Goal: Communication & Community: Answer question/provide support

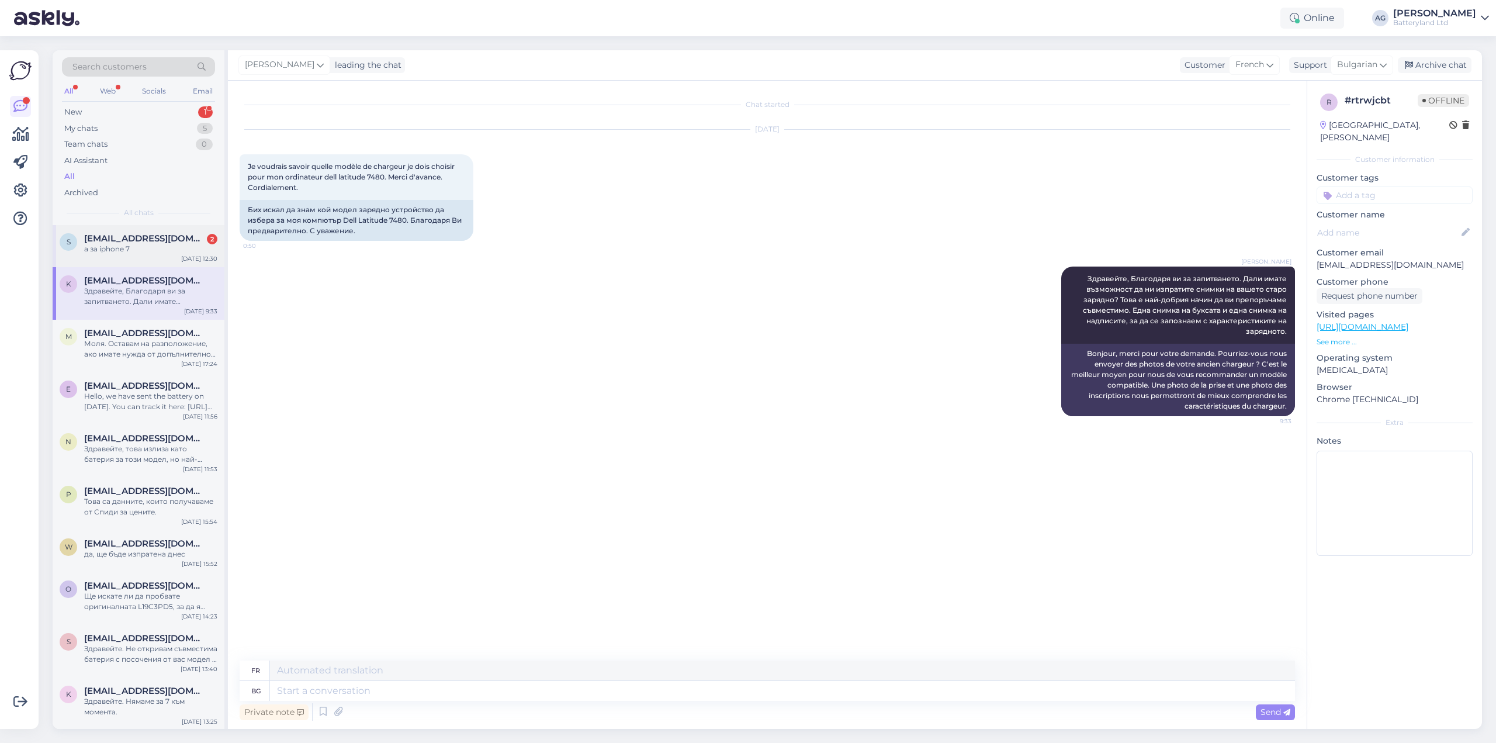
click at [129, 235] on span "[EMAIL_ADDRESS][DOMAIN_NAME]" at bounding box center [145, 238] width 122 height 11
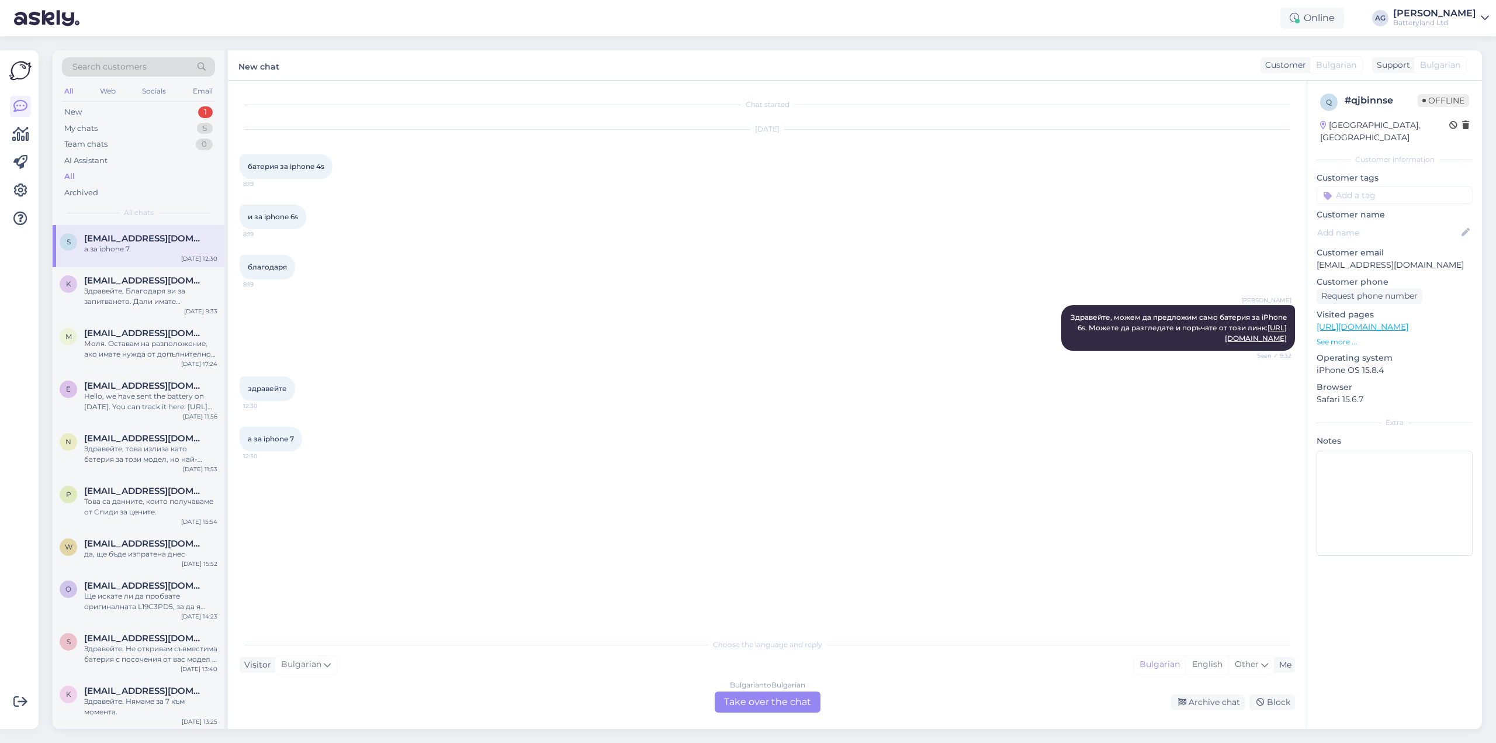
click at [749, 699] on div "Bulgarian to Bulgarian Take over the chat" at bounding box center [768, 702] width 106 height 21
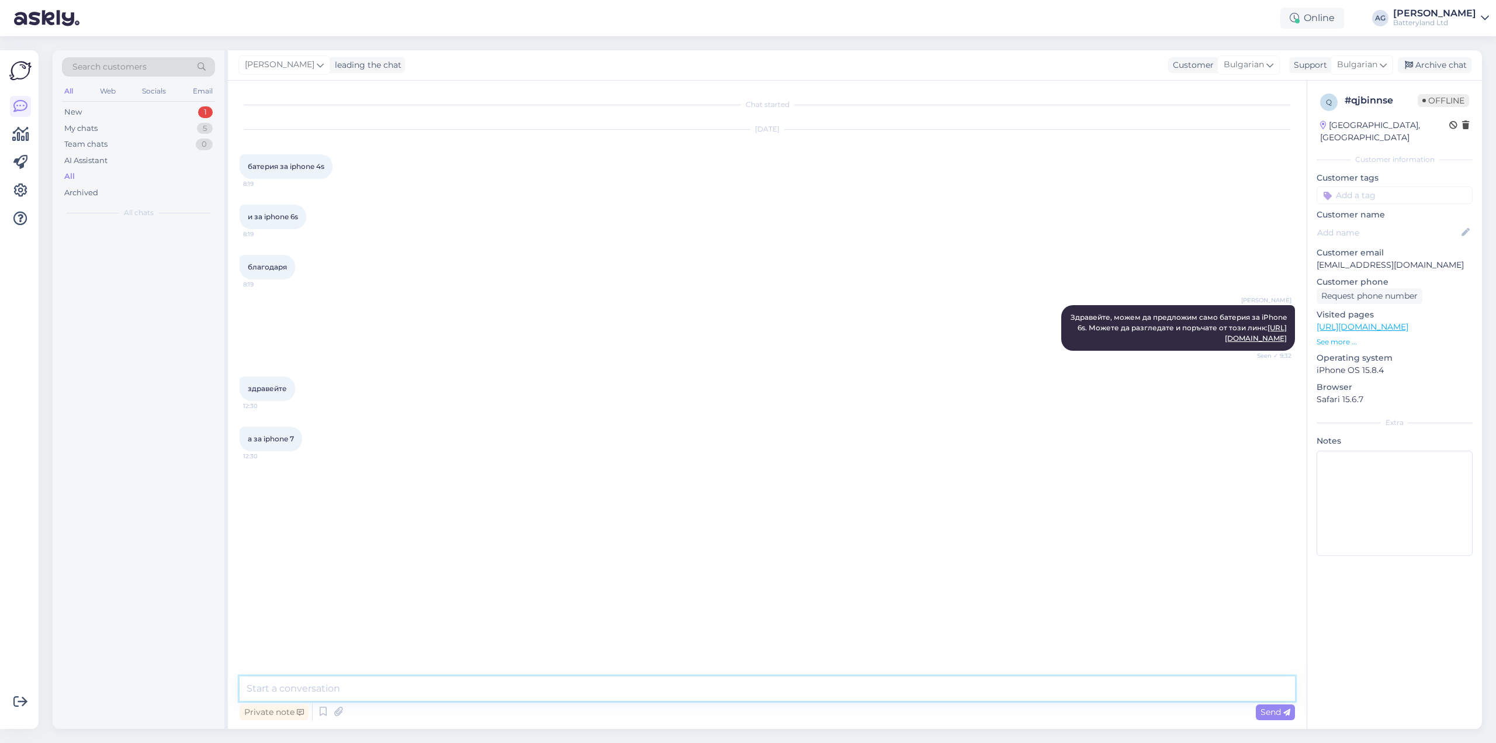
click at [609, 687] on textarea at bounding box center [768, 688] width 1056 height 25
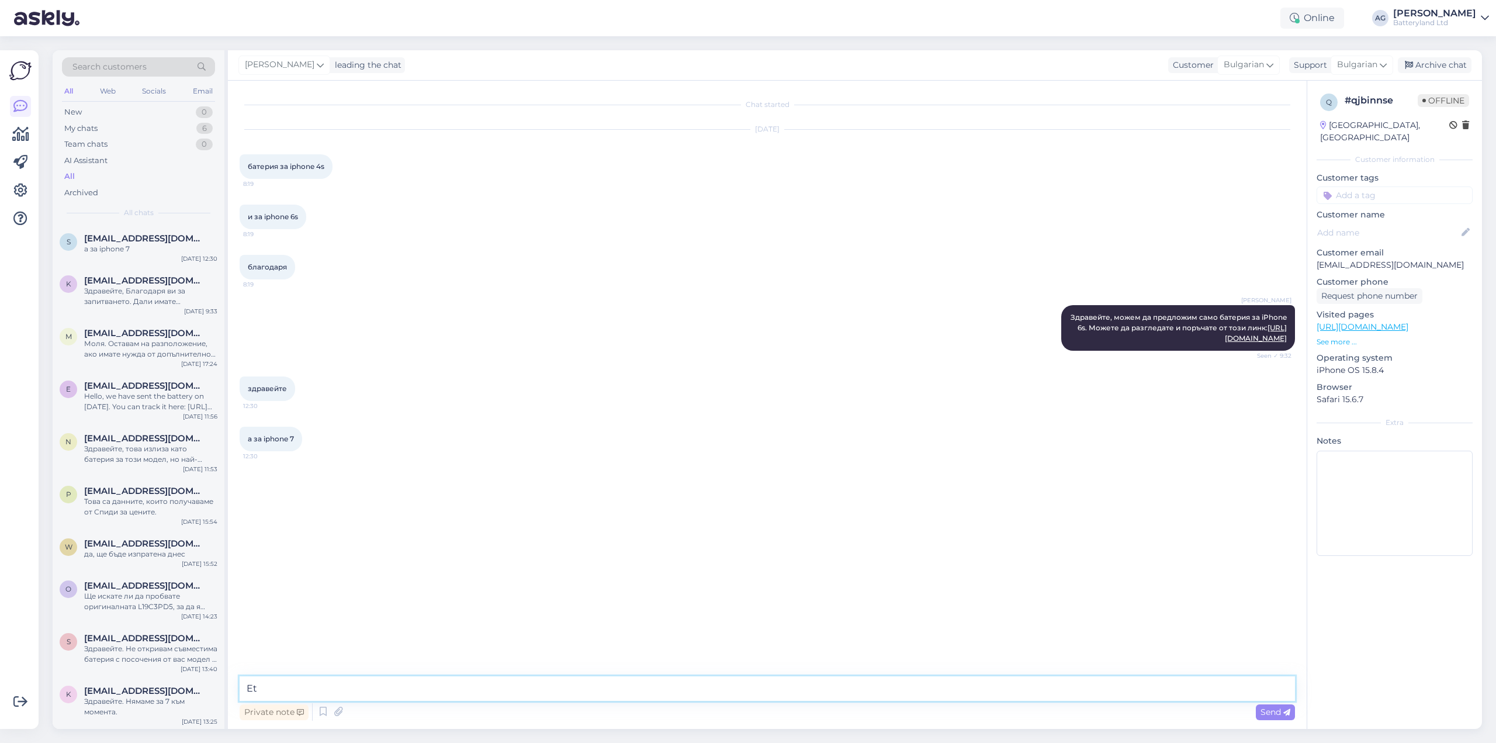
type textarea "E"
paste textarea "[URL][DOMAIN_NAME]"
type textarea "Ето и за 7 [URL][DOMAIN_NAME]"
click at [82, 89] on div "All Web Socials Email" at bounding box center [138, 93] width 153 height 18
click at [105, 88] on div "Web" at bounding box center [108, 91] width 20 height 15
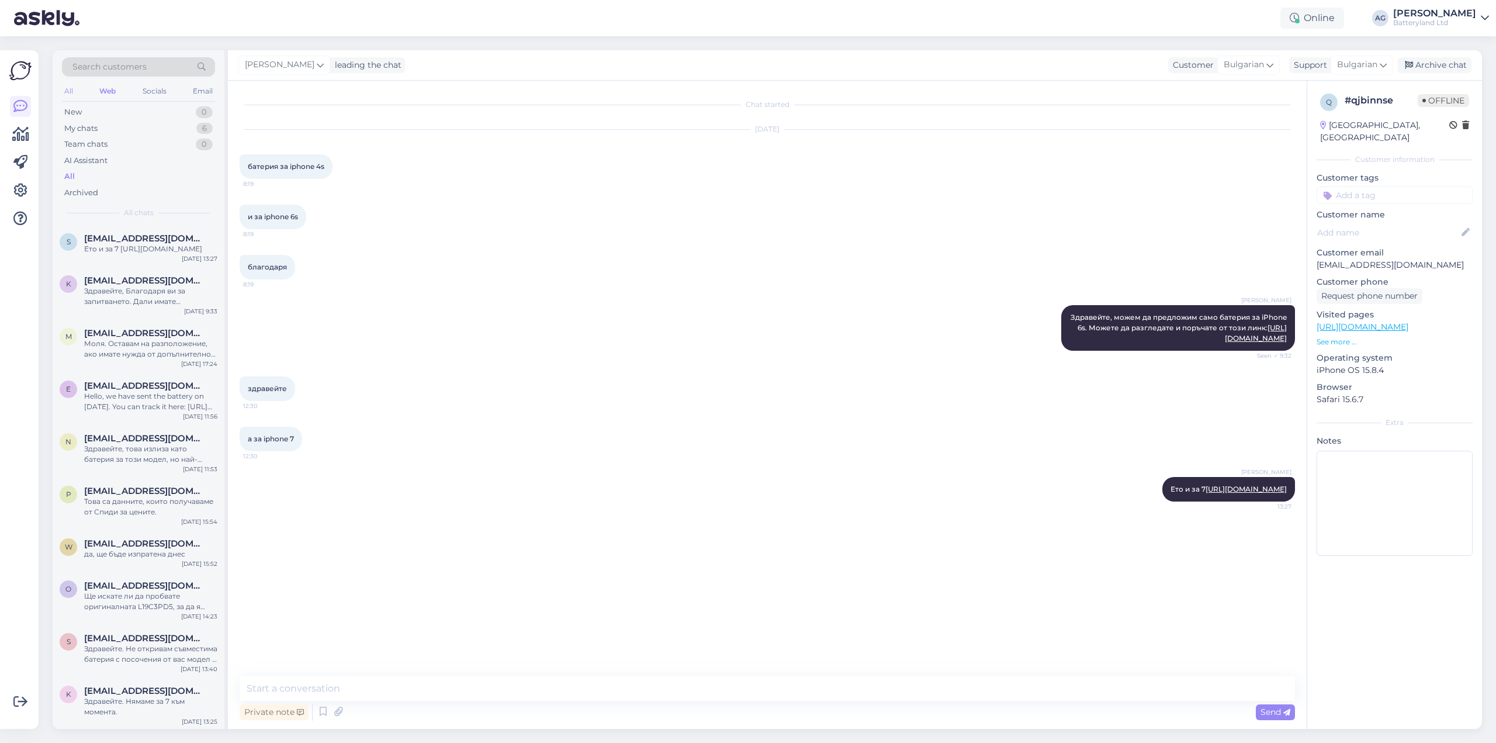
click at [72, 89] on div "All" at bounding box center [68, 91] width 13 height 15
click at [77, 108] on div "New" at bounding box center [73, 112] width 18 height 12
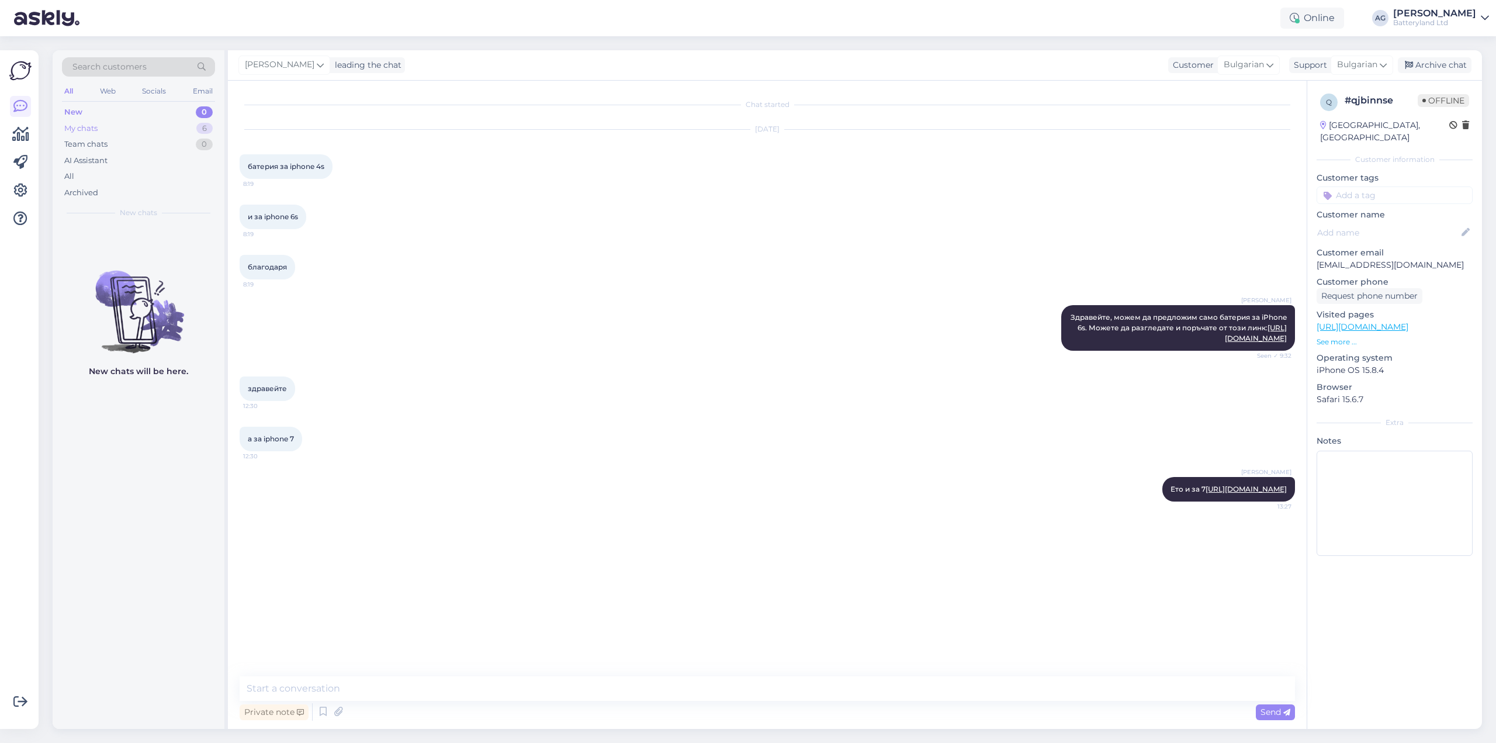
click at [85, 127] on div "My chats" at bounding box center [80, 129] width 33 height 12
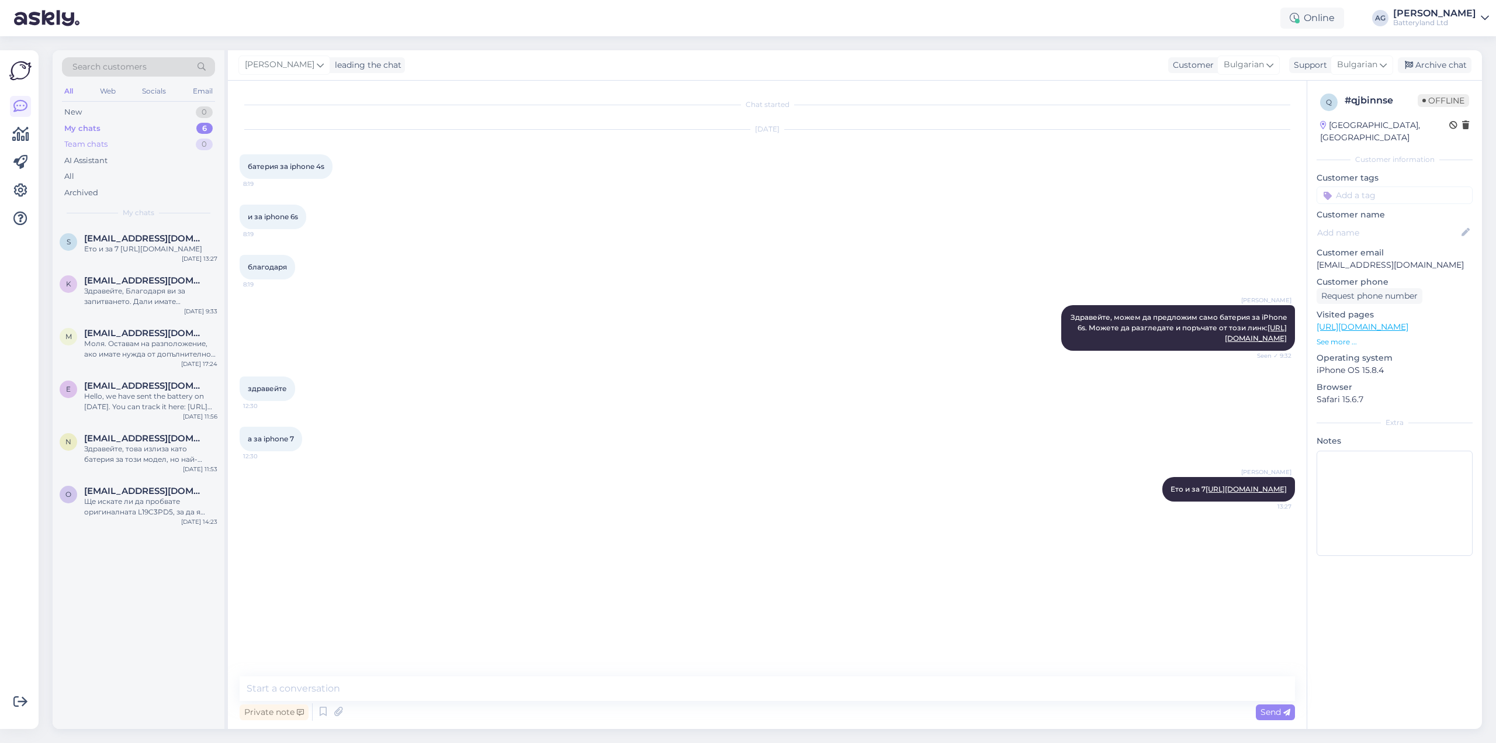
click at [85, 141] on div "Team chats" at bounding box center [85, 145] width 43 height 12
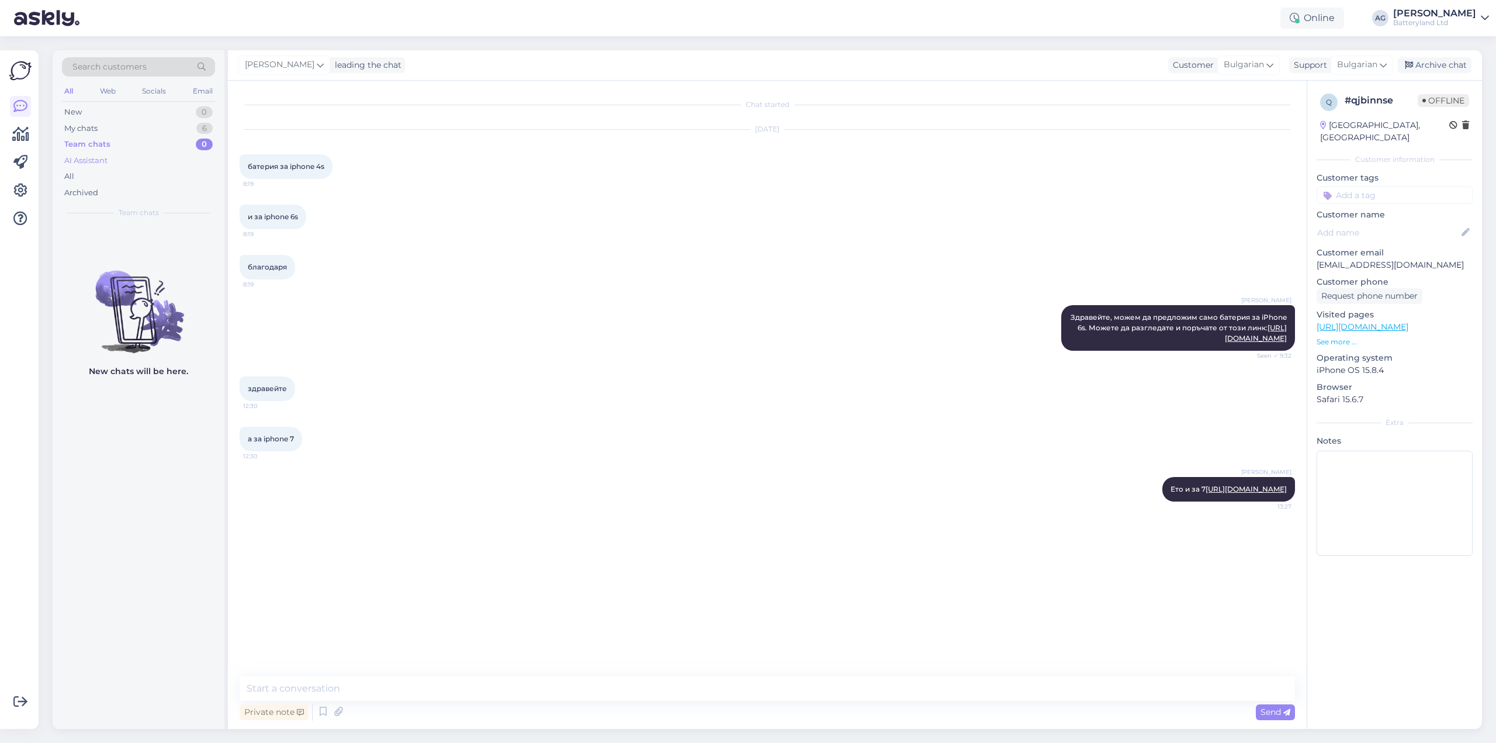
click at [85, 162] on div "AI Assistant" at bounding box center [85, 161] width 43 height 12
click at [74, 173] on div "All" at bounding box center [69, 177] width 10 height 12
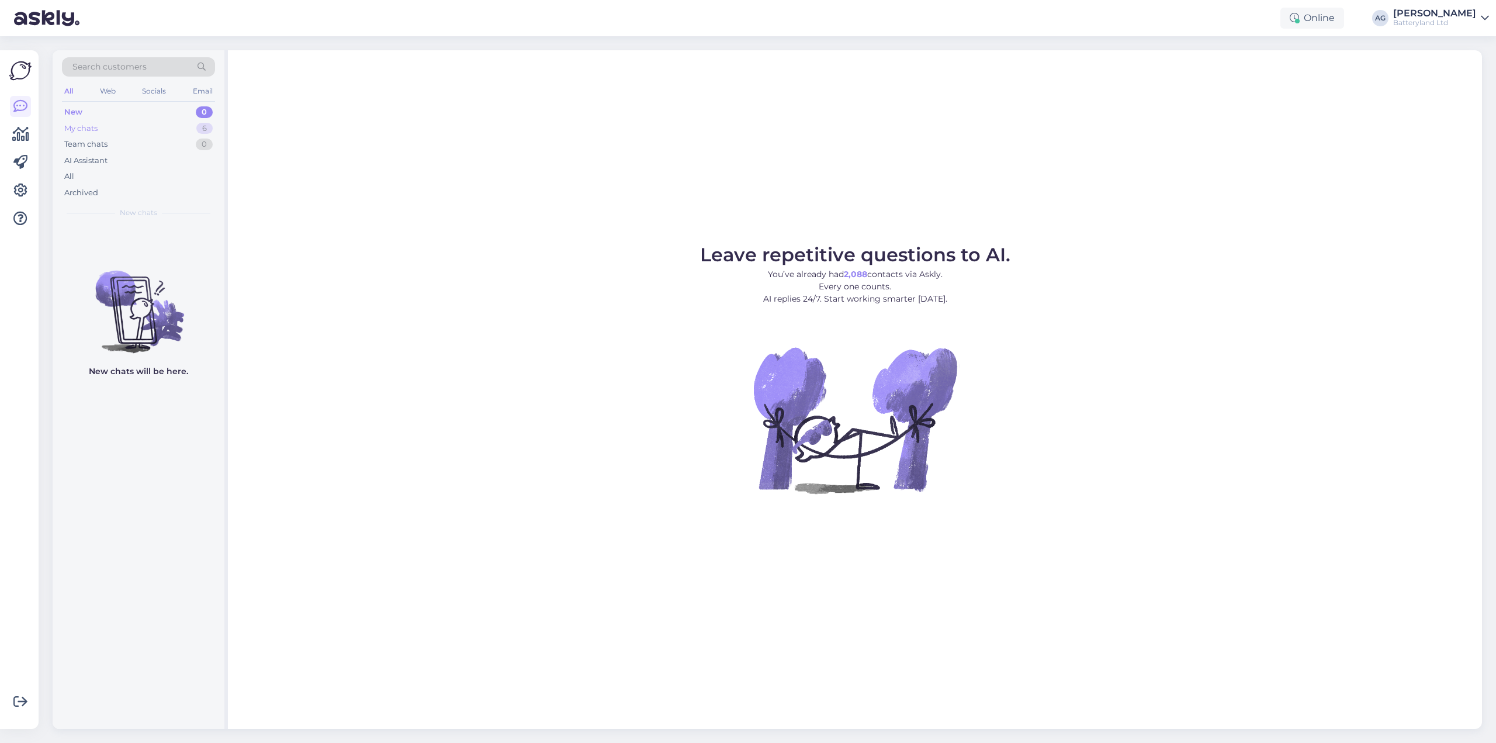
click at [68, 123] on div "My chats" at bounding box center [80, 129] width 33 height 12
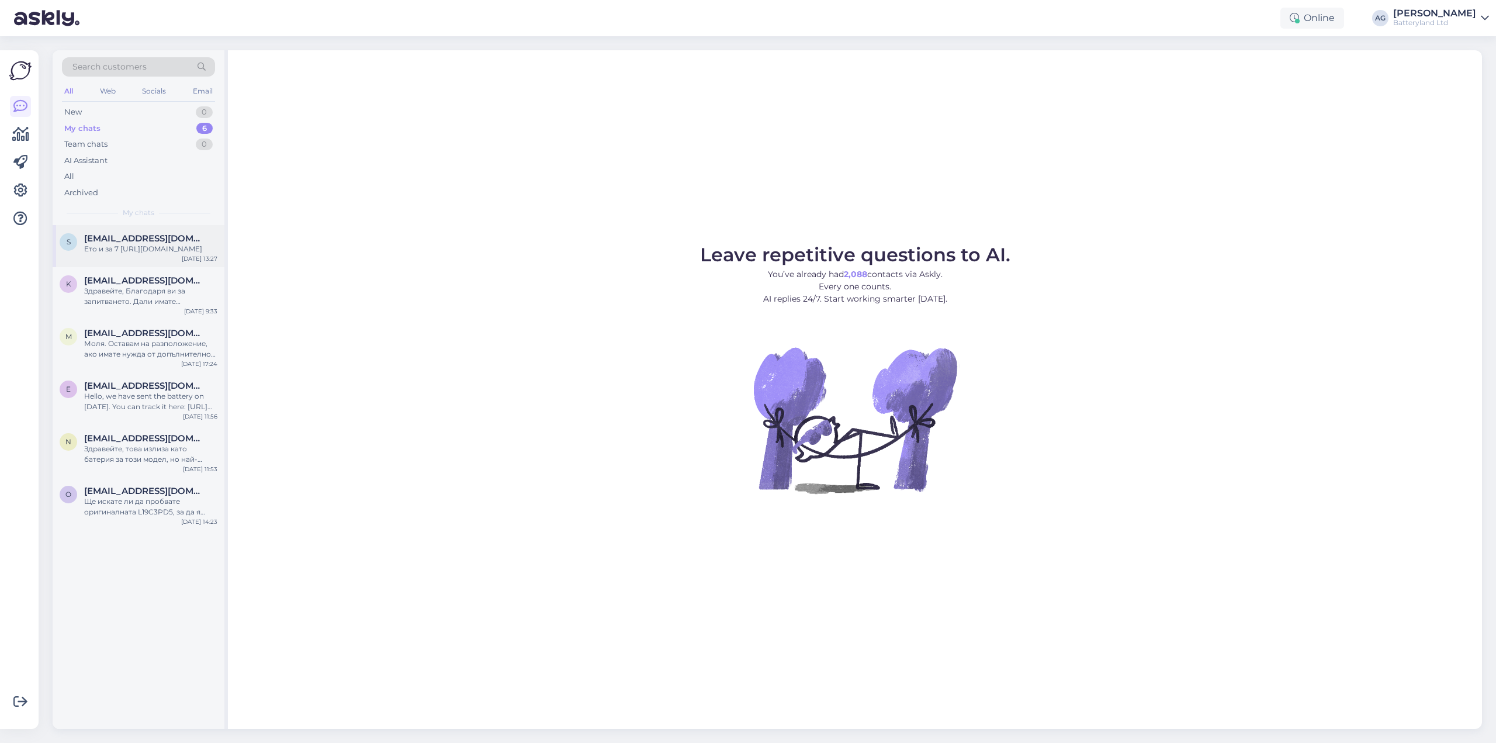
click at [128, 238] on span "[EMAIL_ADDRESS][DOMAIN_NAME]" at bounding box center [145, 238] width 122 height 11
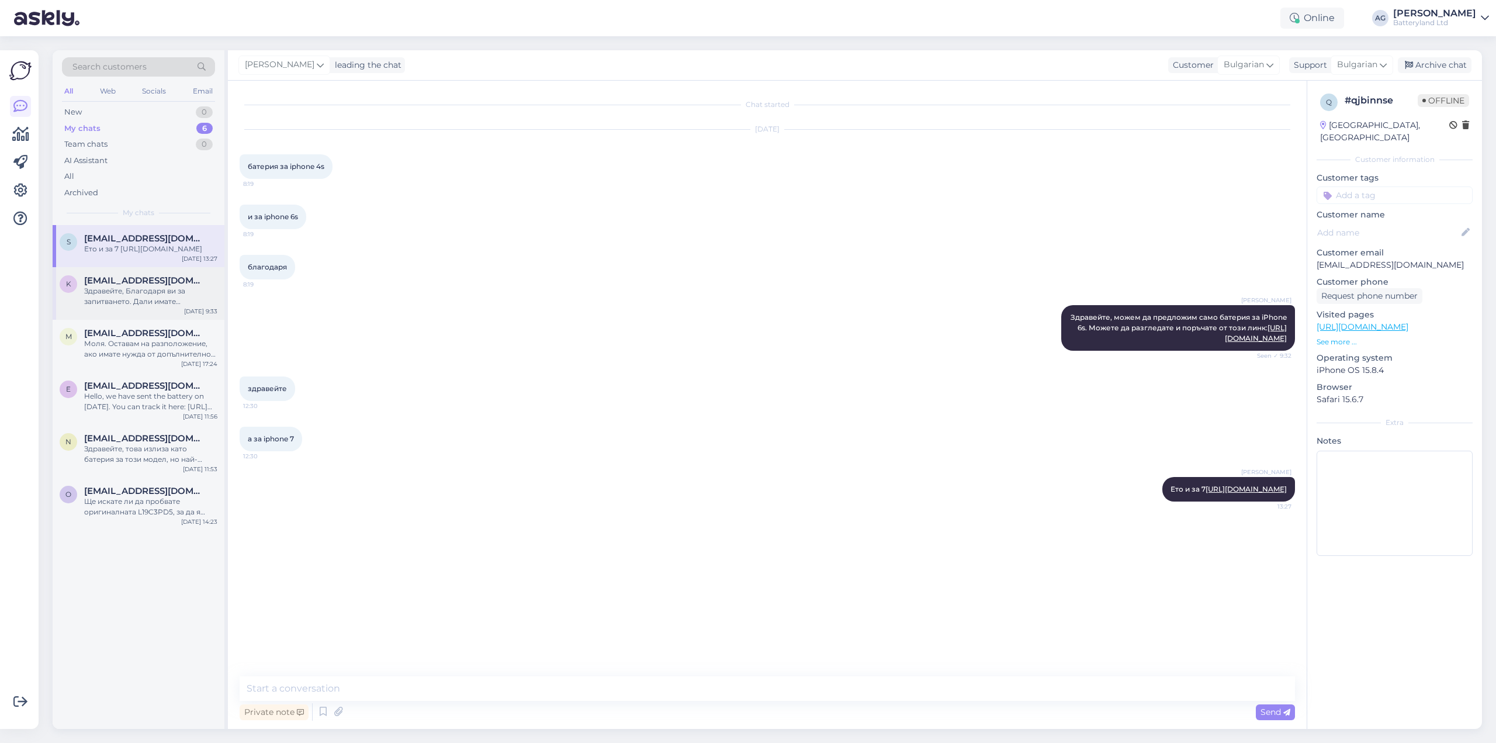
click at [118, 306] on div "Здравейте, Благодаря ви за запитването. Дали имате възможност да ни изпратите с…" at bounding box center [150, 296] width 133 height 21
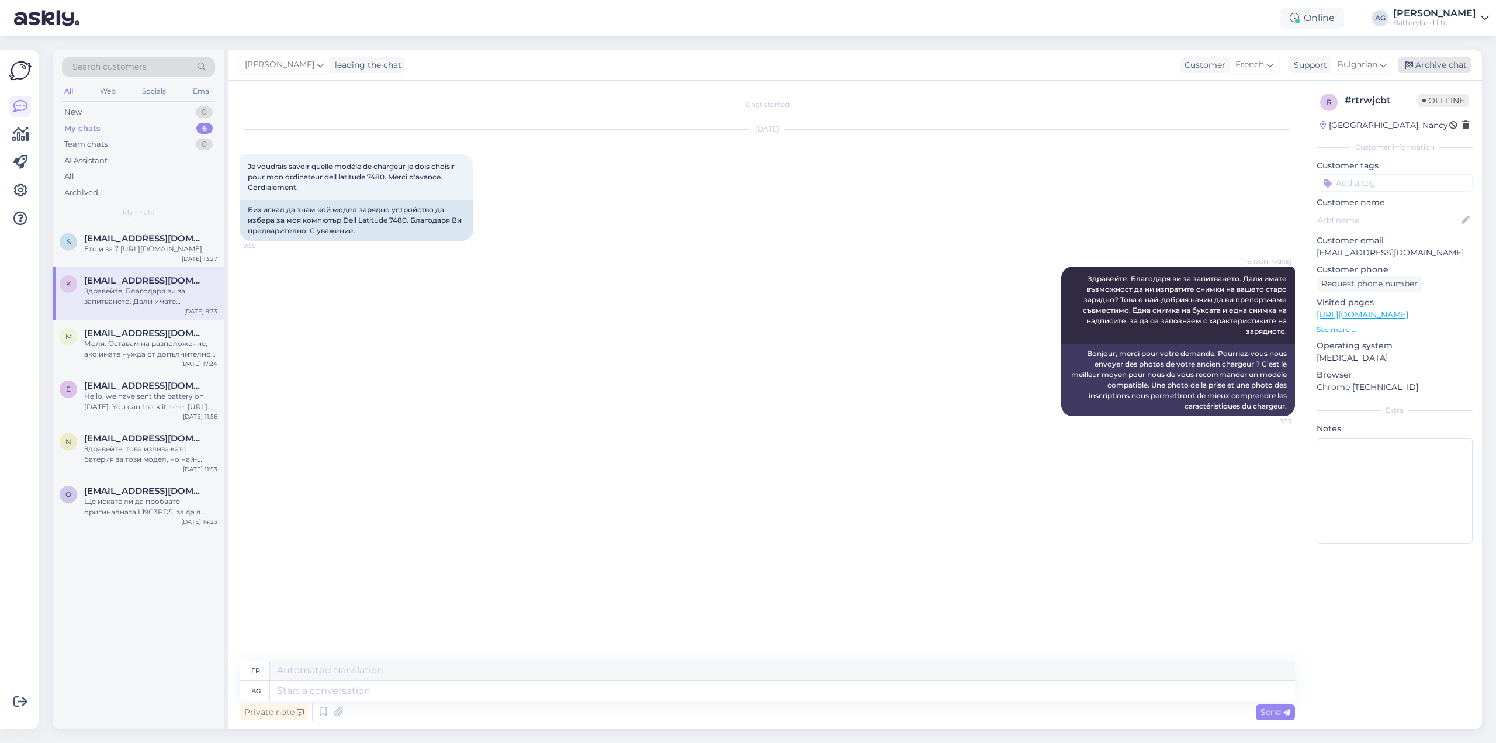
click at [1422, 64] on div "Archive chat" at bounding box center [1435, 65] width 74 height 16
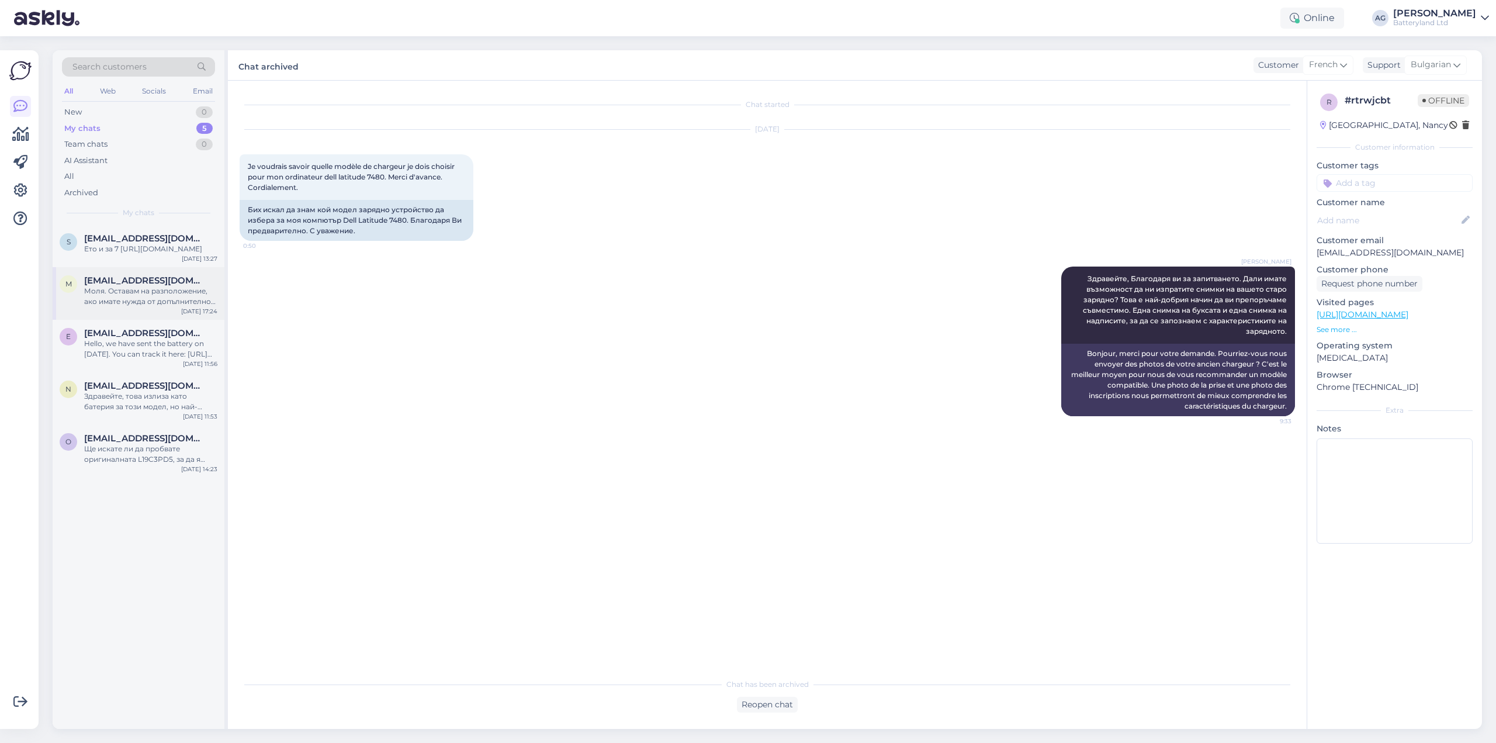
click at [173, 299] on div "Моля. Оставам на разположение, ако имате нужда от допълнително съдействие." at bounding box center [150, 296] width 133 height 21
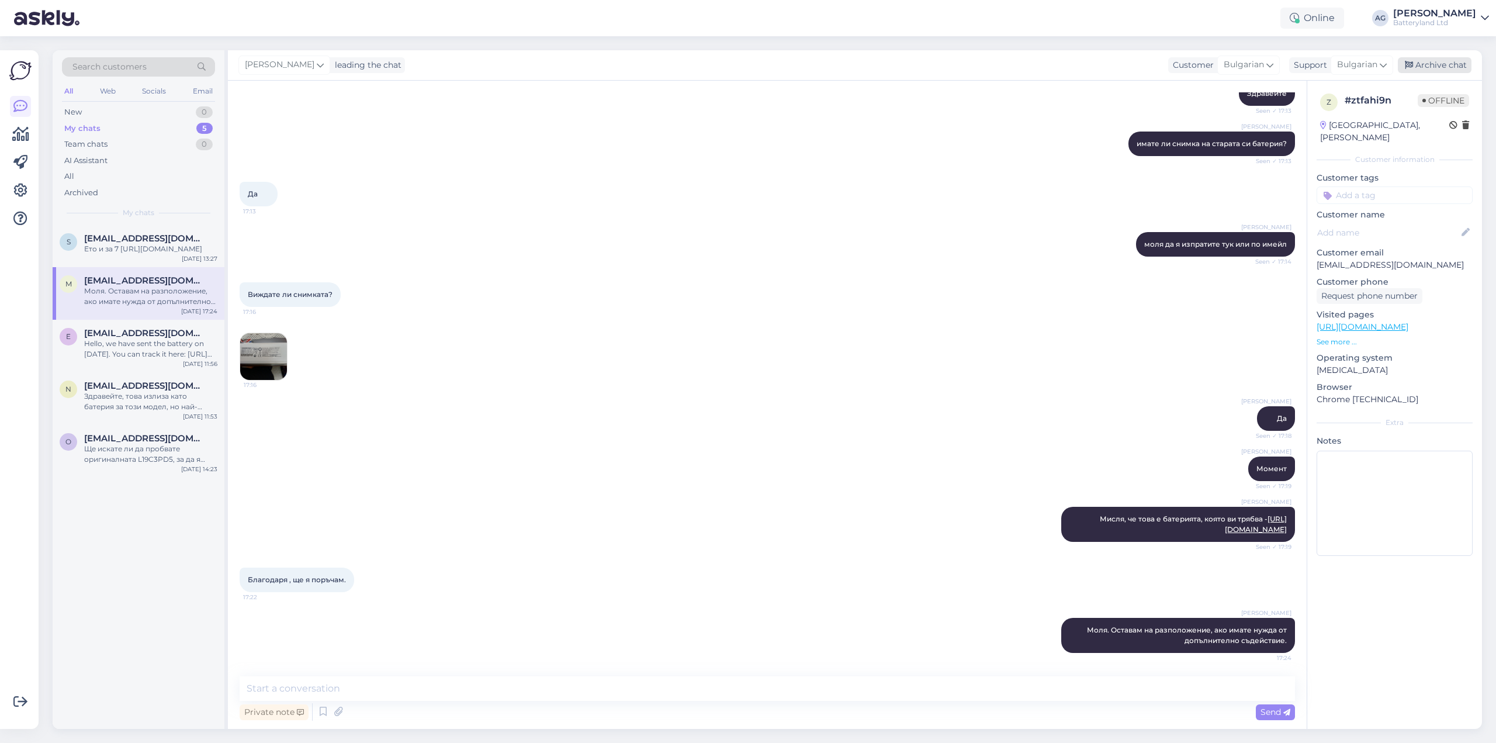
click at [1437, 64] on div "Archive chat" at bounding box center [1435, 65] width 74 height 16
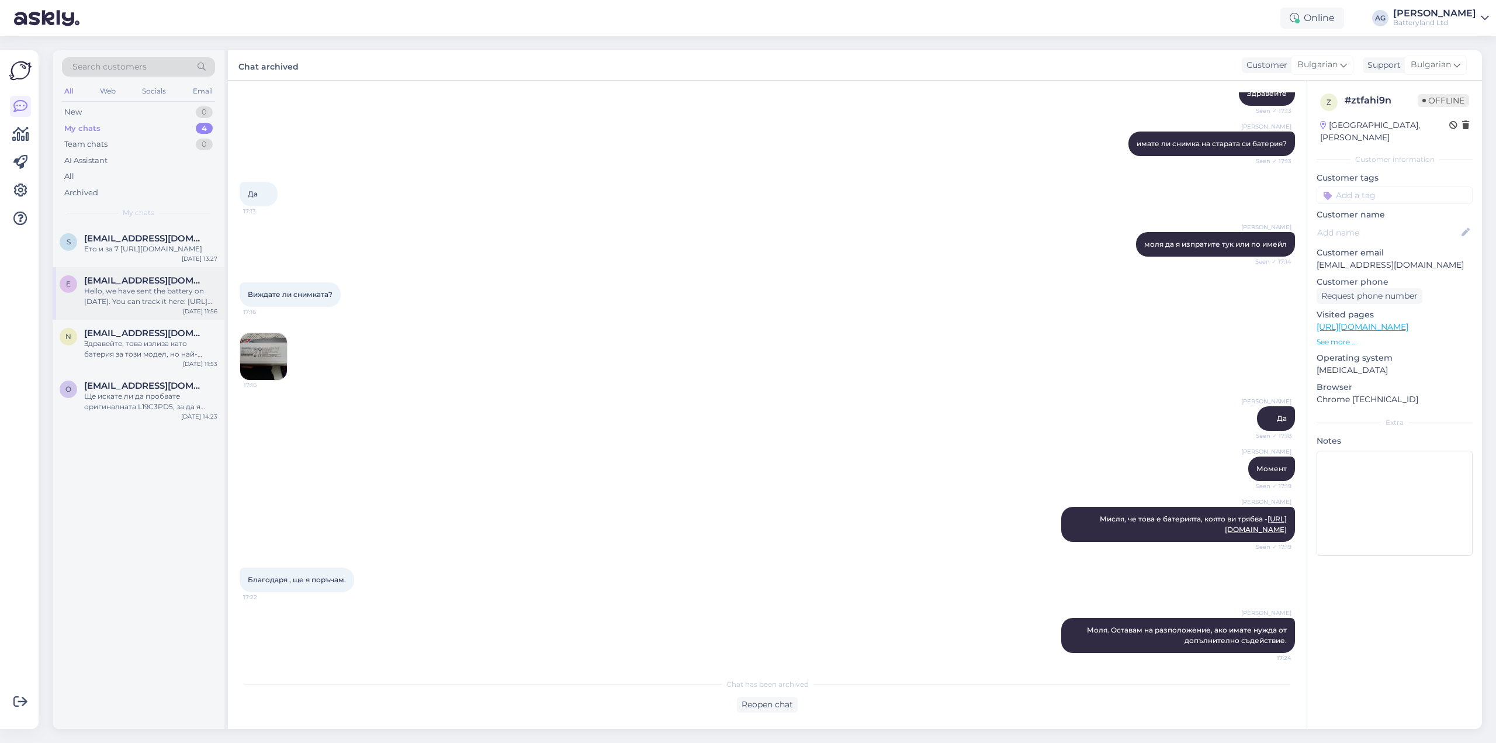
click at [154, 286] on span "[EMAIL_ADDRESS][DOMAIN_NAME]" at bounding box center [145, 280] width 122 height 11
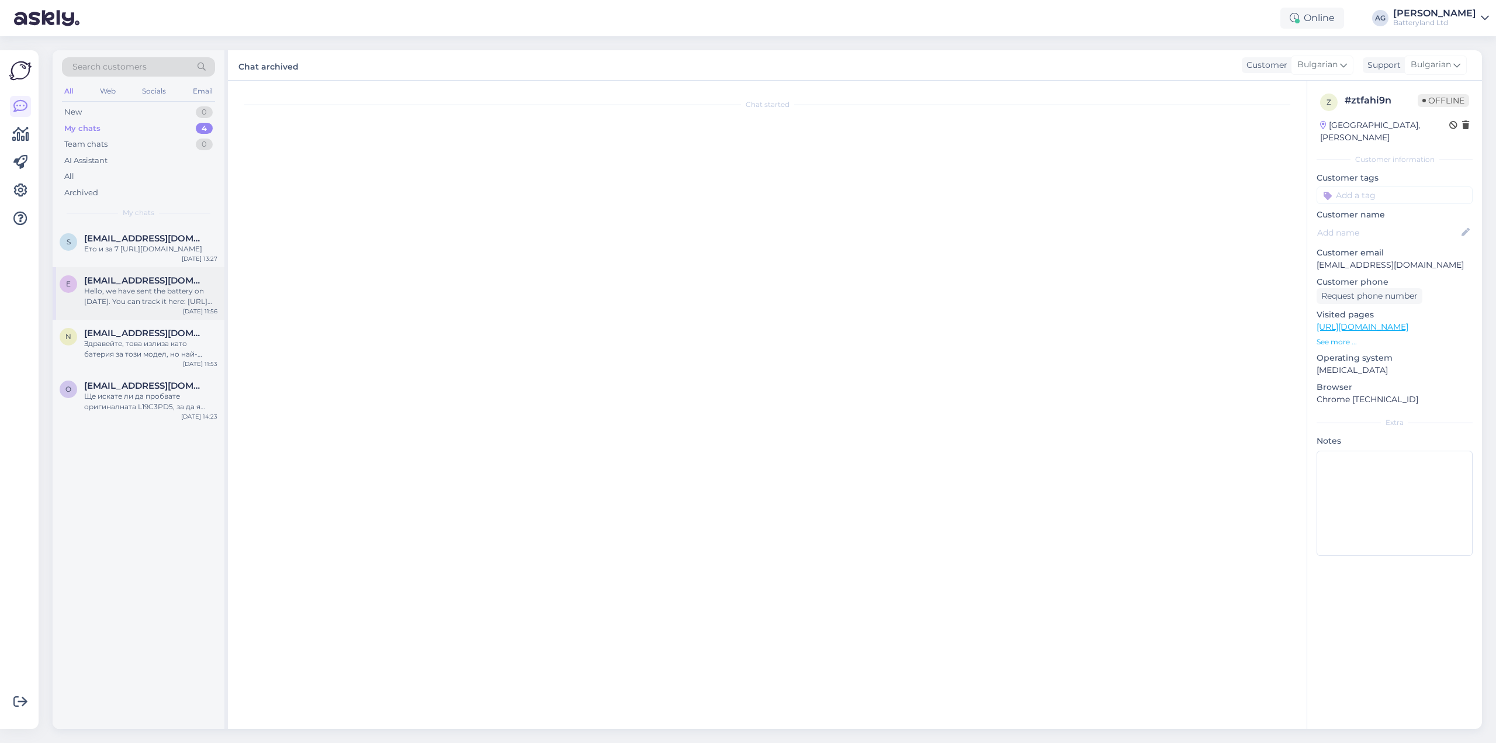
scroll to position [0, 0]
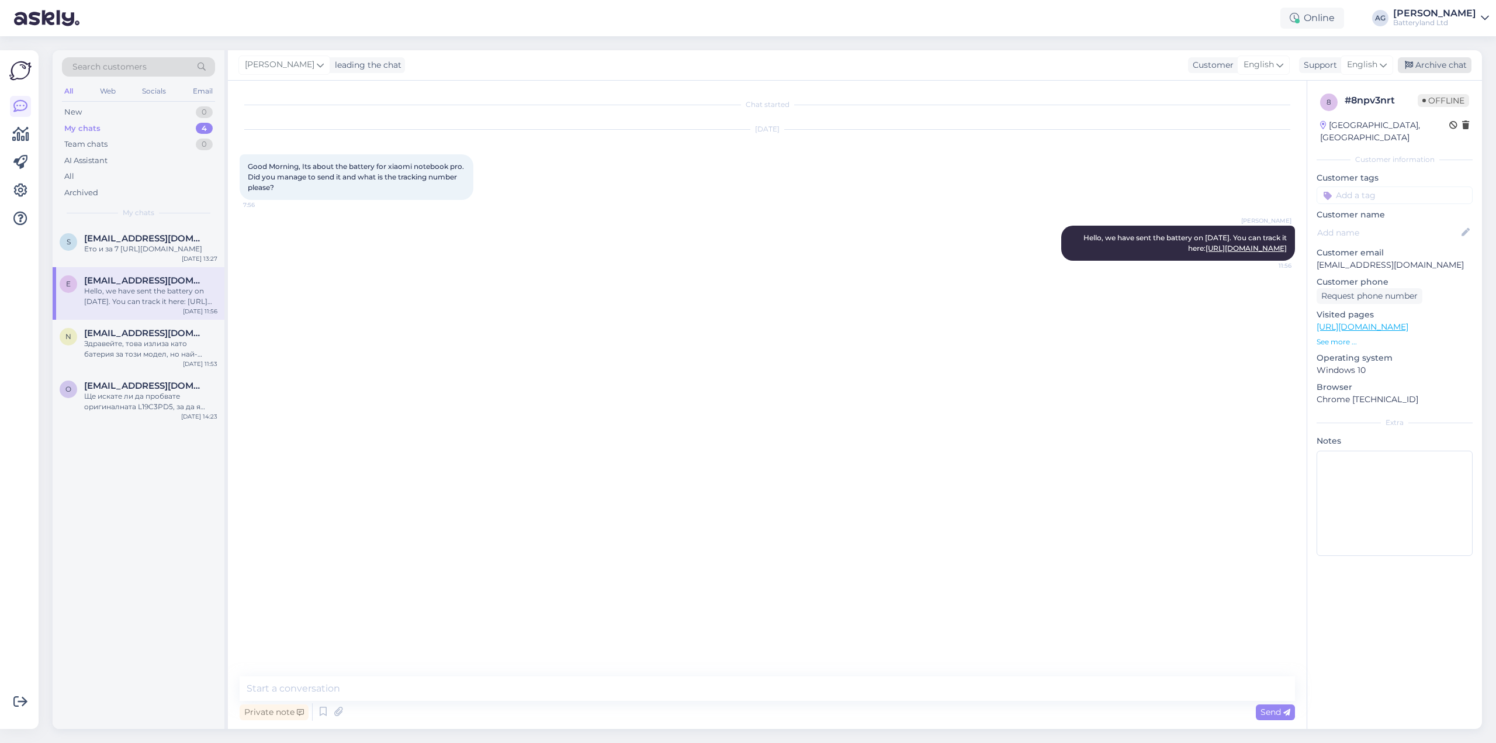
click at [1448, 60] on div "Archive chat" at bounding box center [1435, 65] width 74 height 16
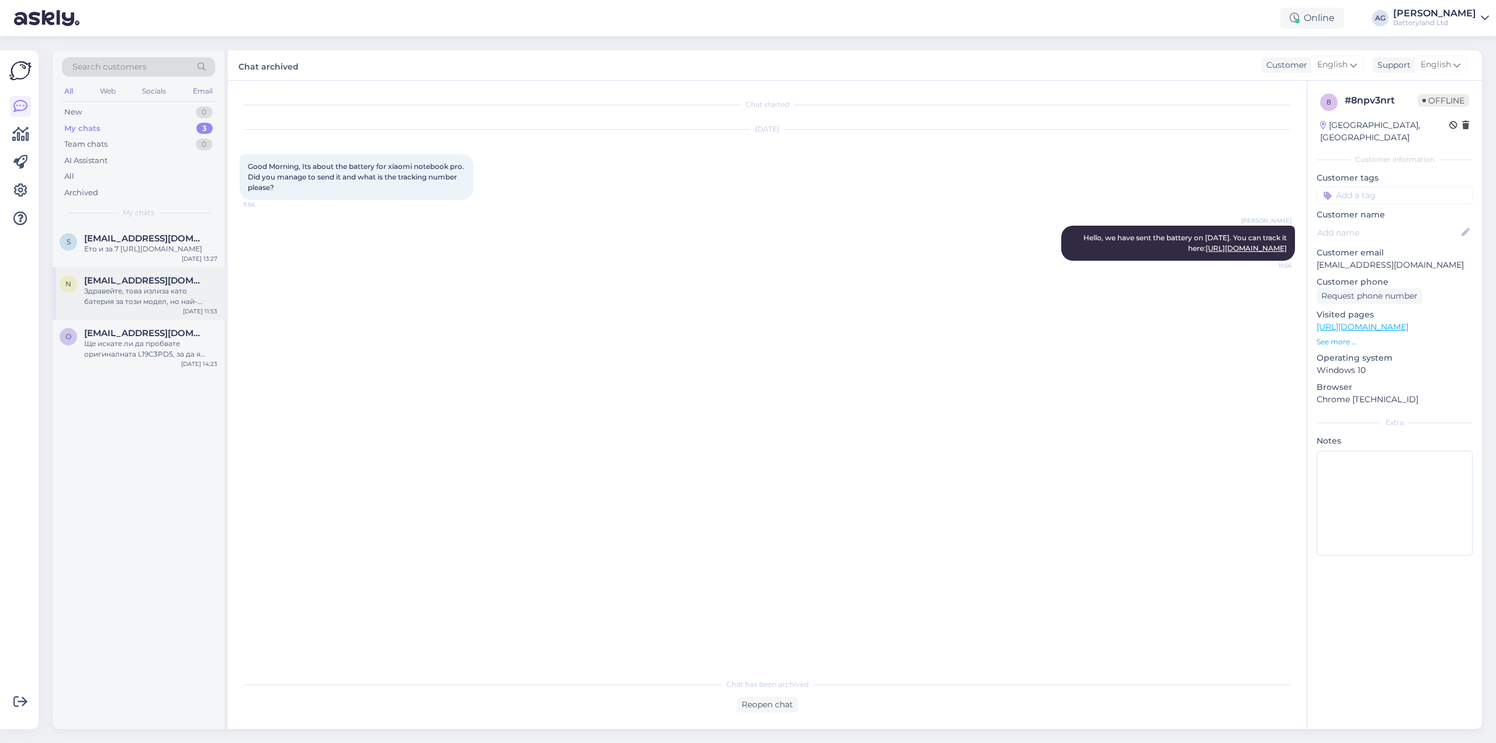
click at [112, 299] on div "Здравейте, това излиза като батерия за този модел, но най-добре сравнете снимки…" at bounding box center [150, 296] width 133 height 21
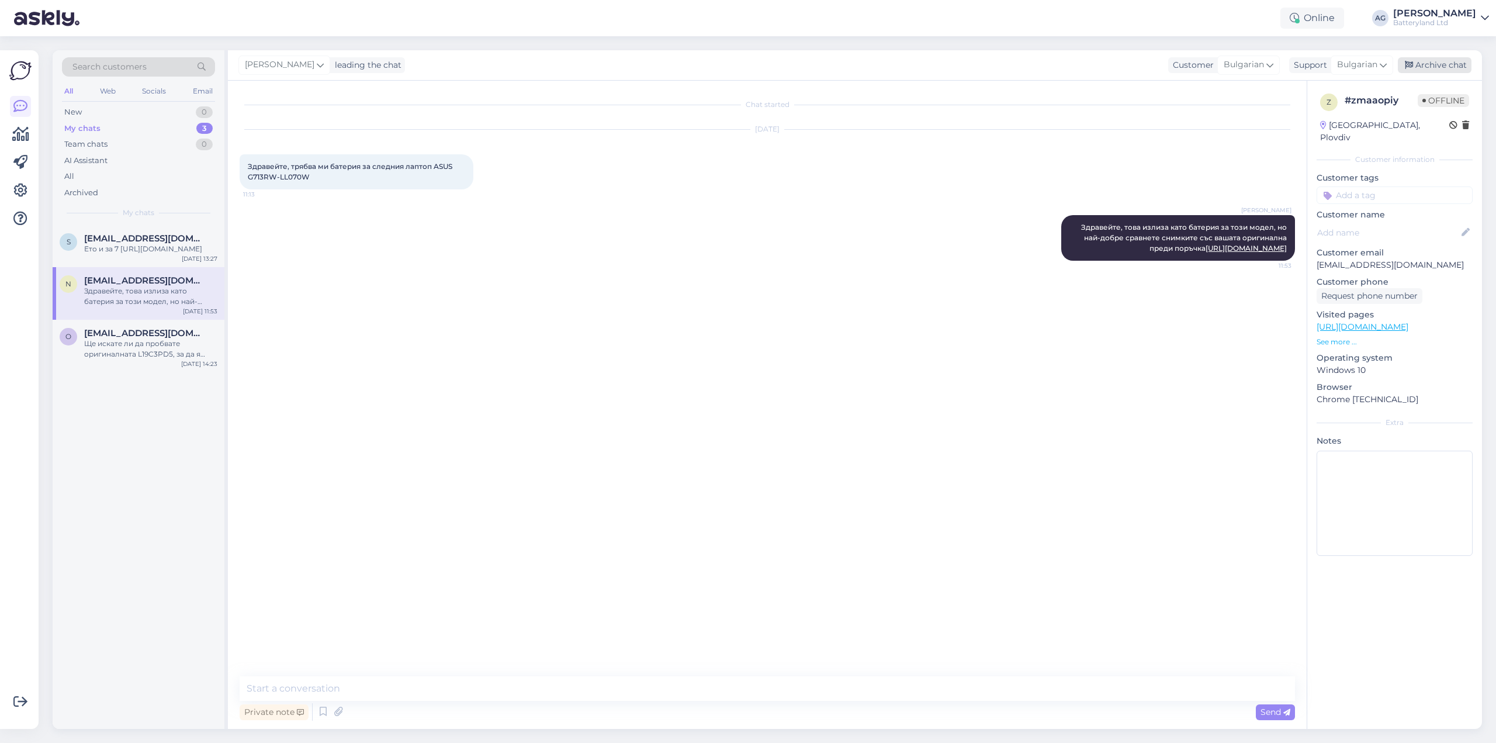
click at [1444, 68] on div "Archive chat" at bounding box center [1435, 65] width 74 height 16
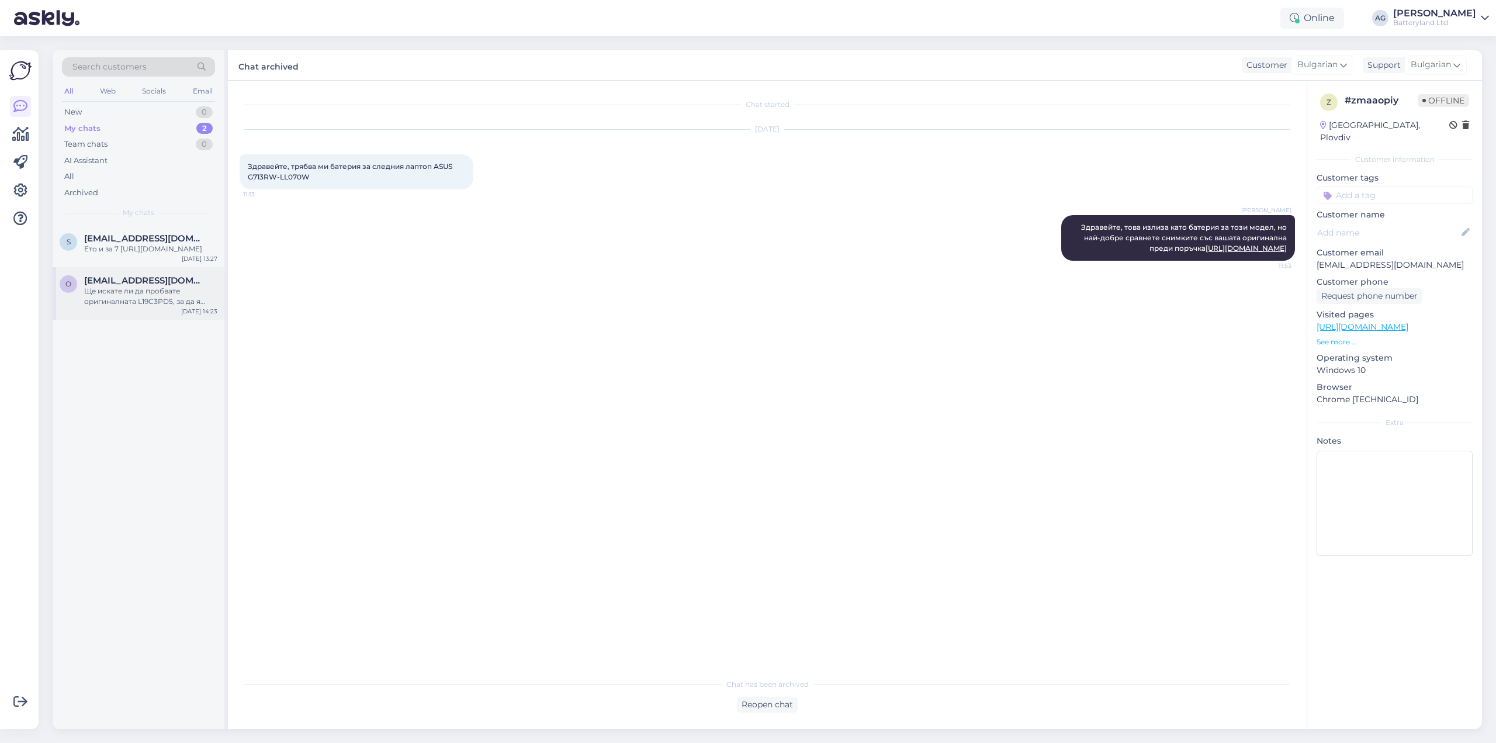
click at [123, 303] on div "Ще искате ли да пробвате оригиналната L19C3PD5, за да я осигурим на място при н…" at bounding box center [150, 296] width 133 height 21
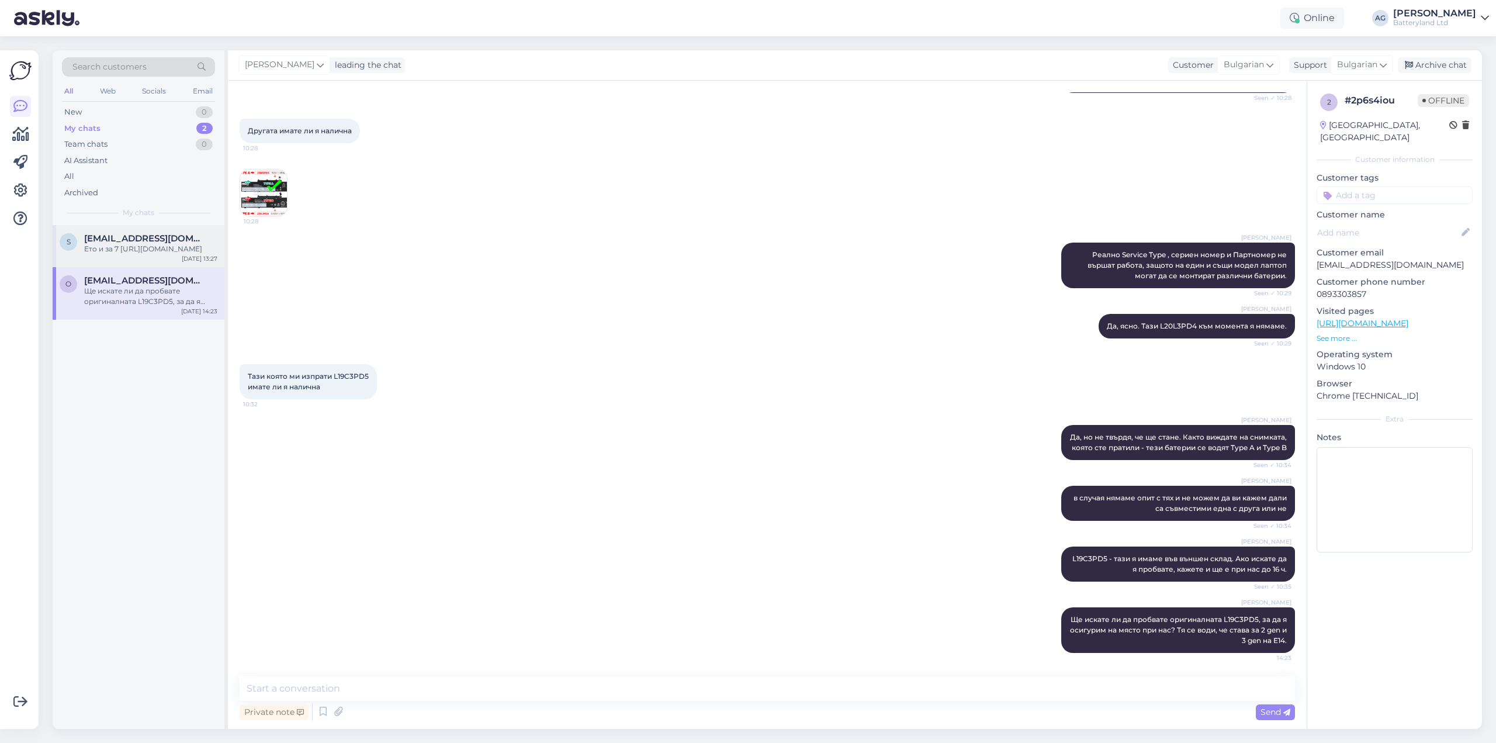
click at [142, 247] on div "Ето и за 7 [URL][DOMAIN_NAME]" at bounding box center [150, 249] width 133 height 11
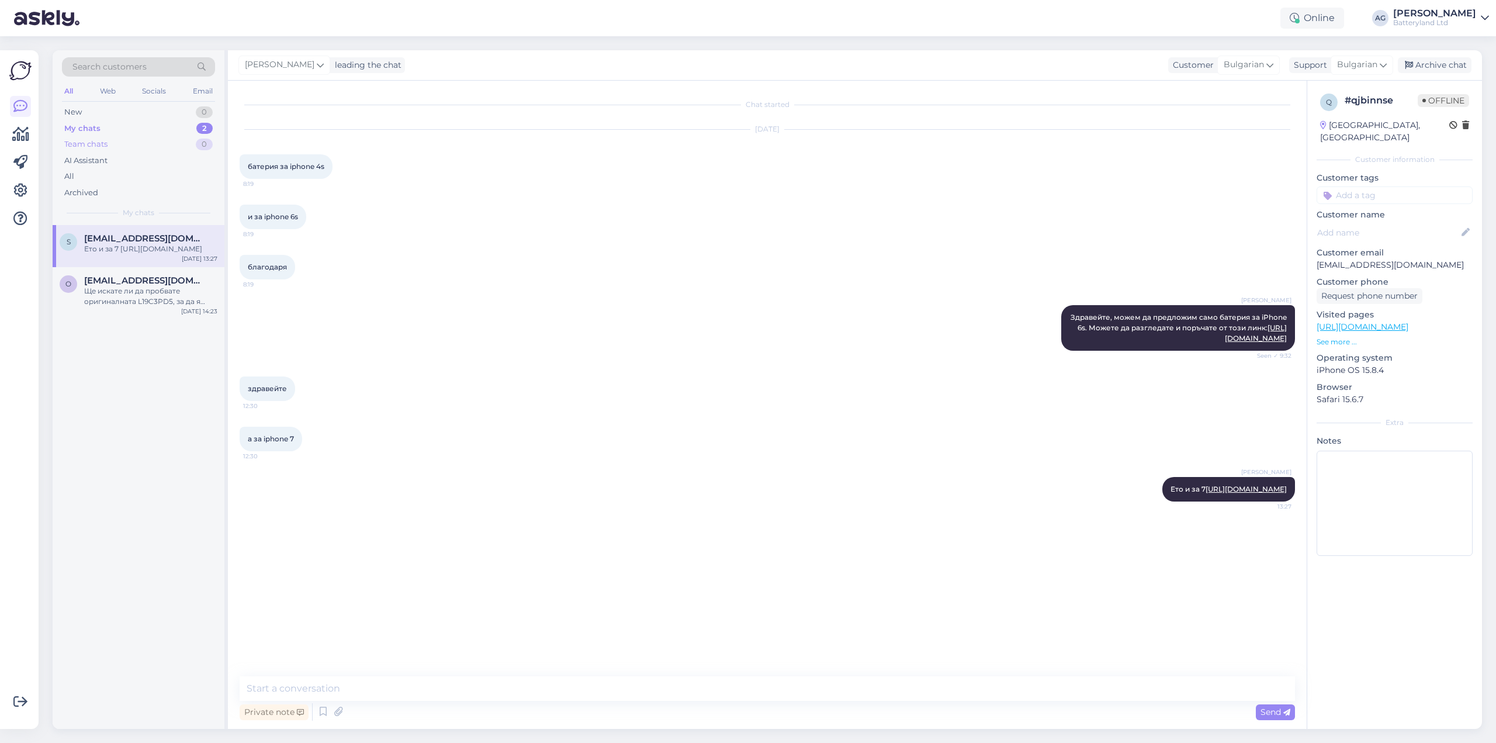
click at [91, 141] on div "Team chats" at bounding box center [85, 145] width 43 height 12
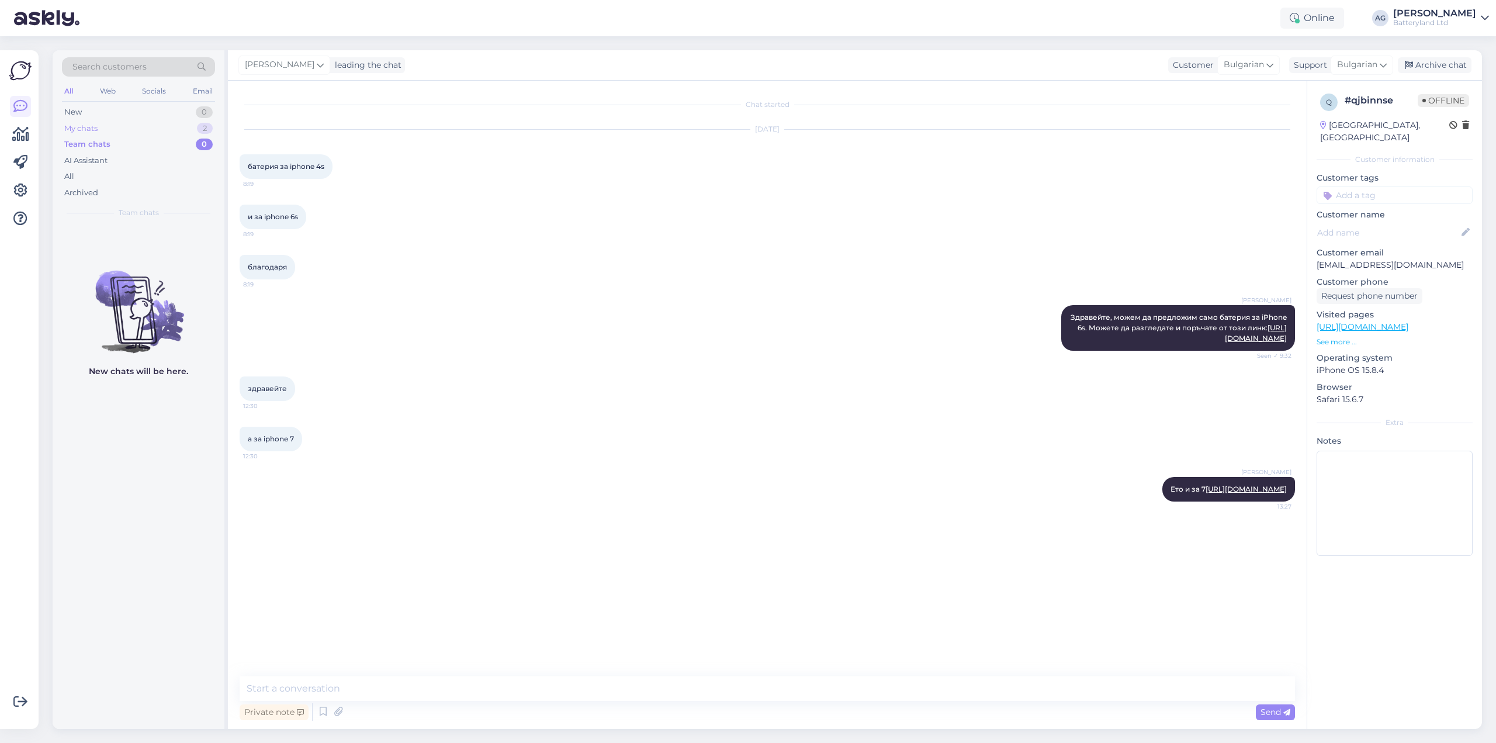
click at [89, 125] on div "My chats" at bounding box center [80, 129] width 33 height 12
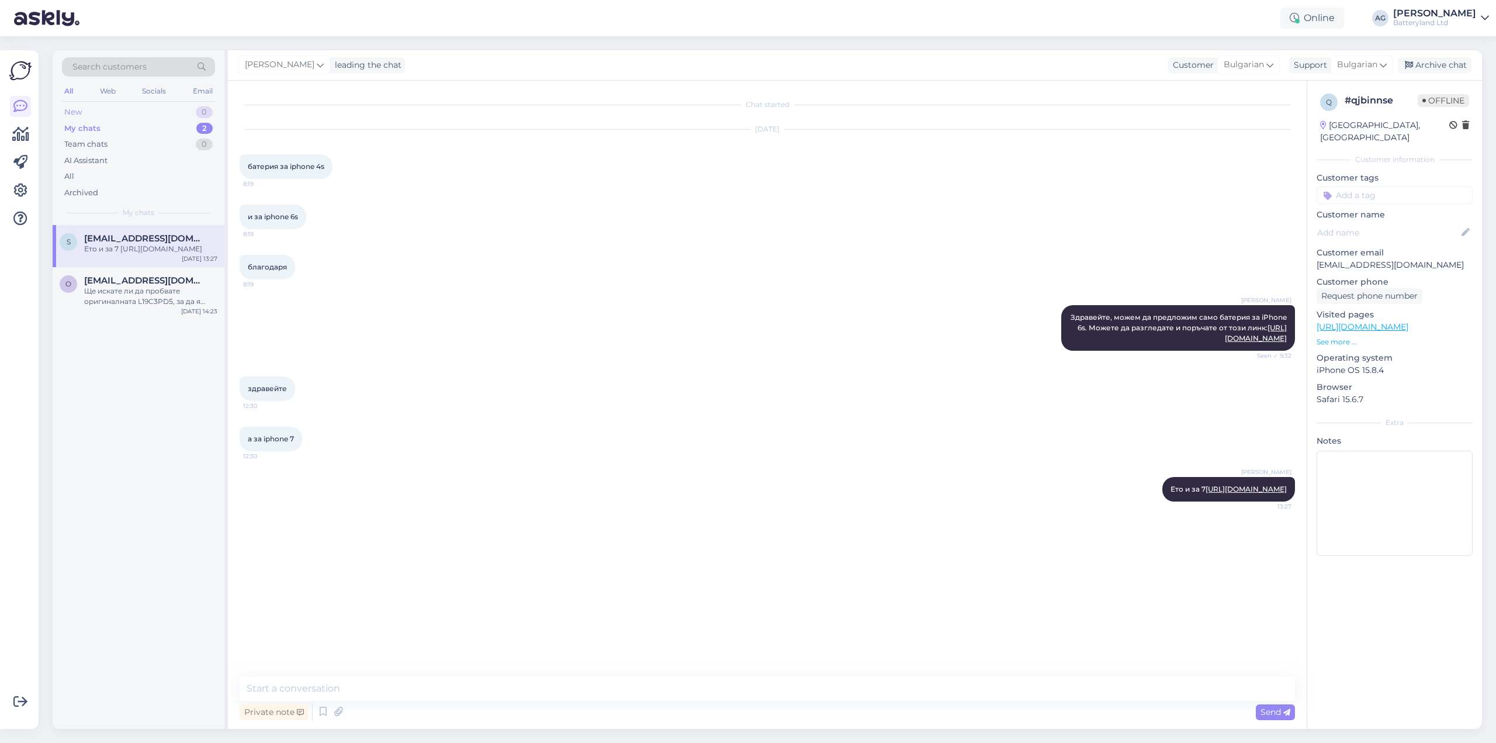
click at [85, 110] on div "New 0" at bounding box center [138, 112] width 153 height 16
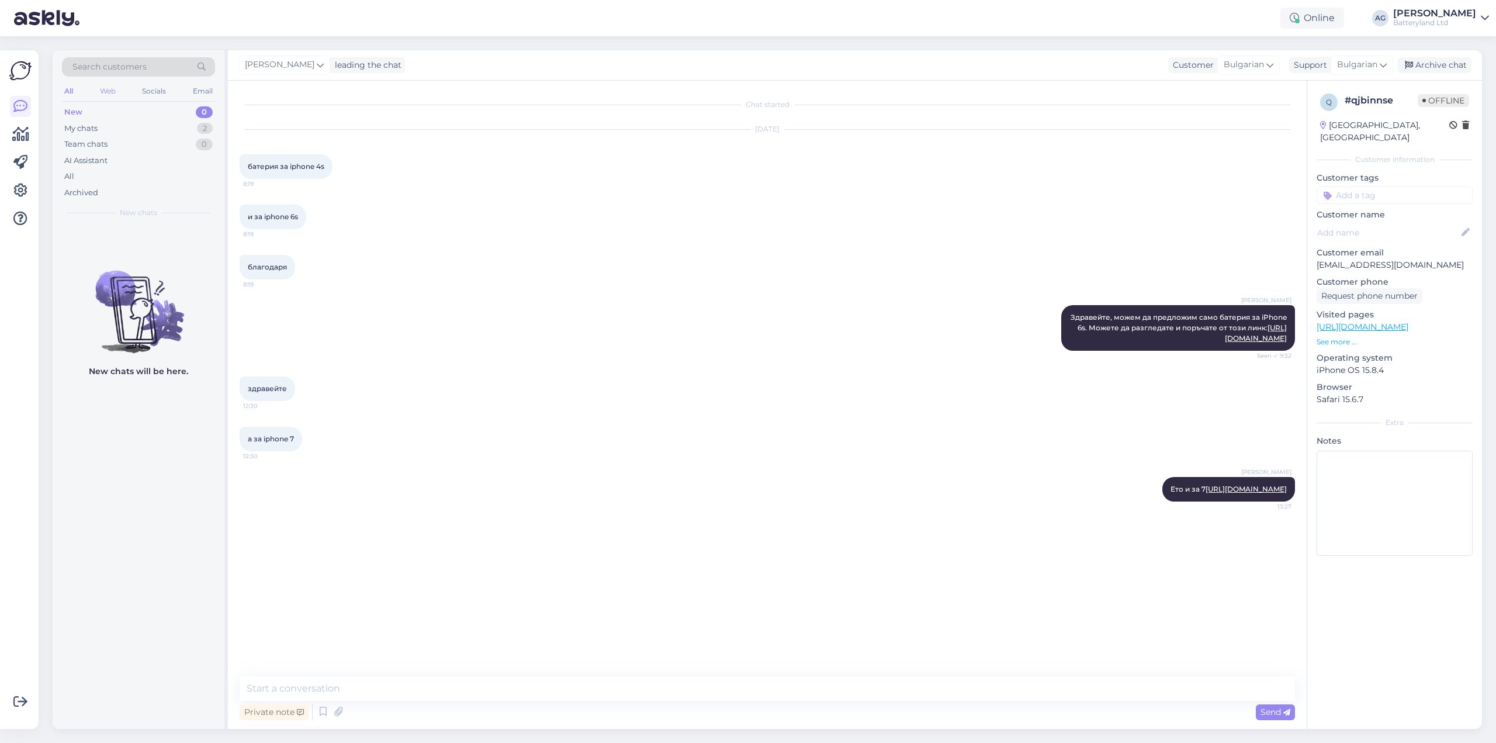
click at [114, 90] on div "Web" at bounding box center [108, 91] width 20 height 15
click at [144, 89] on div "Socials" at bounding box center [154, 91] width 29 height 15
click at [102, 88] on div "Web" at bounding box center [107, 91] width 20 height 15
click at [72, 90] on div "All" at bounding box center [68, 91] width 13 height 15
click at [593, 253] on div "благодаря 8:19" at bounding box center [768, 267] width 1056 height 50
